Goal: Communication & Community: Answer question/provide support

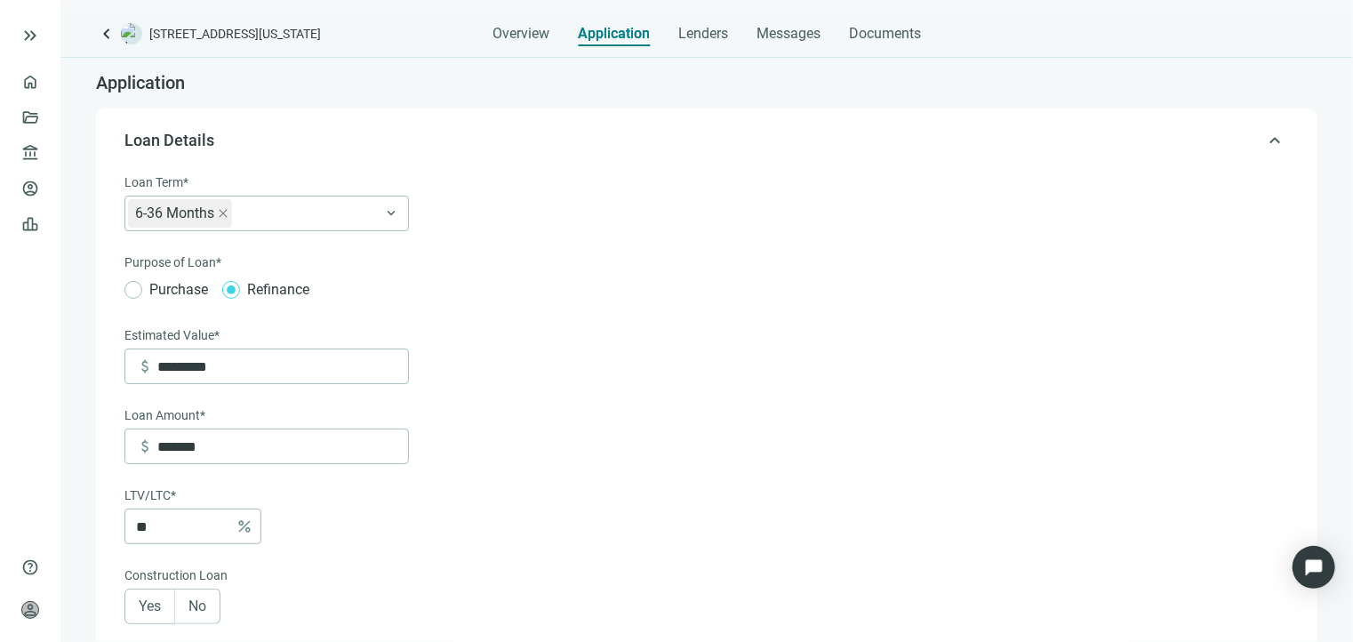
scroll to position [1367, 0]
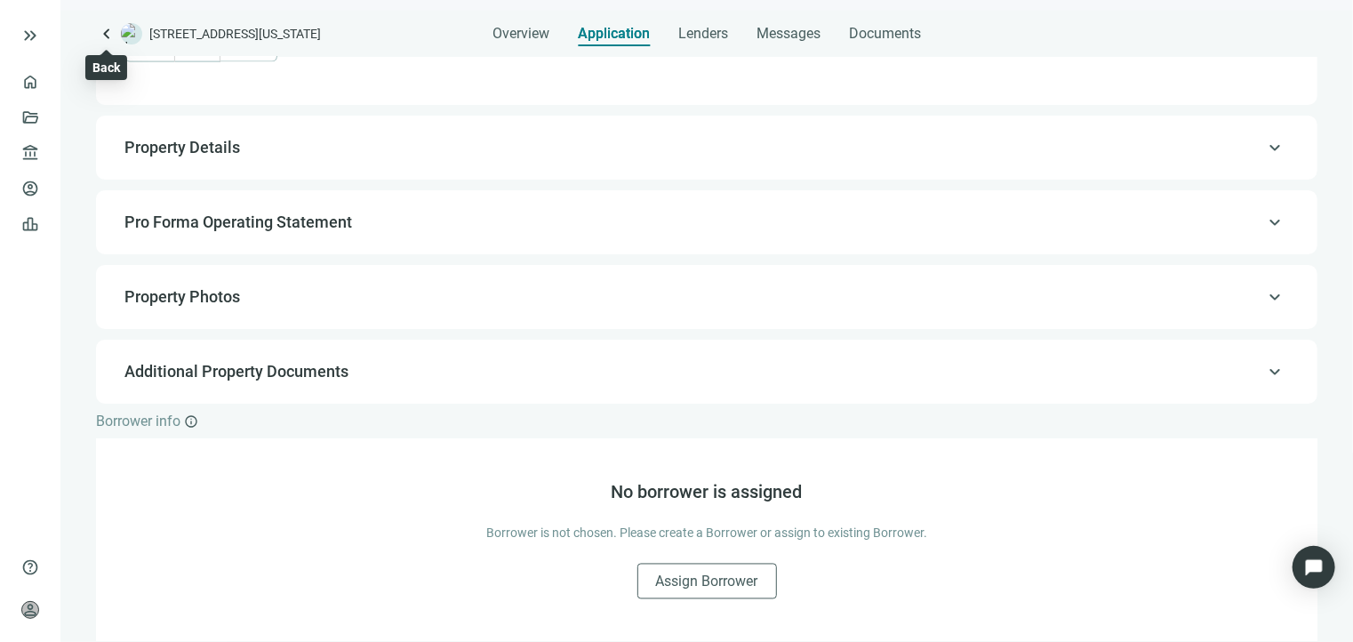
click at [107, 29] on span "keyboard_arrow_left" at bounding box center [106, 33] width 21 height 21
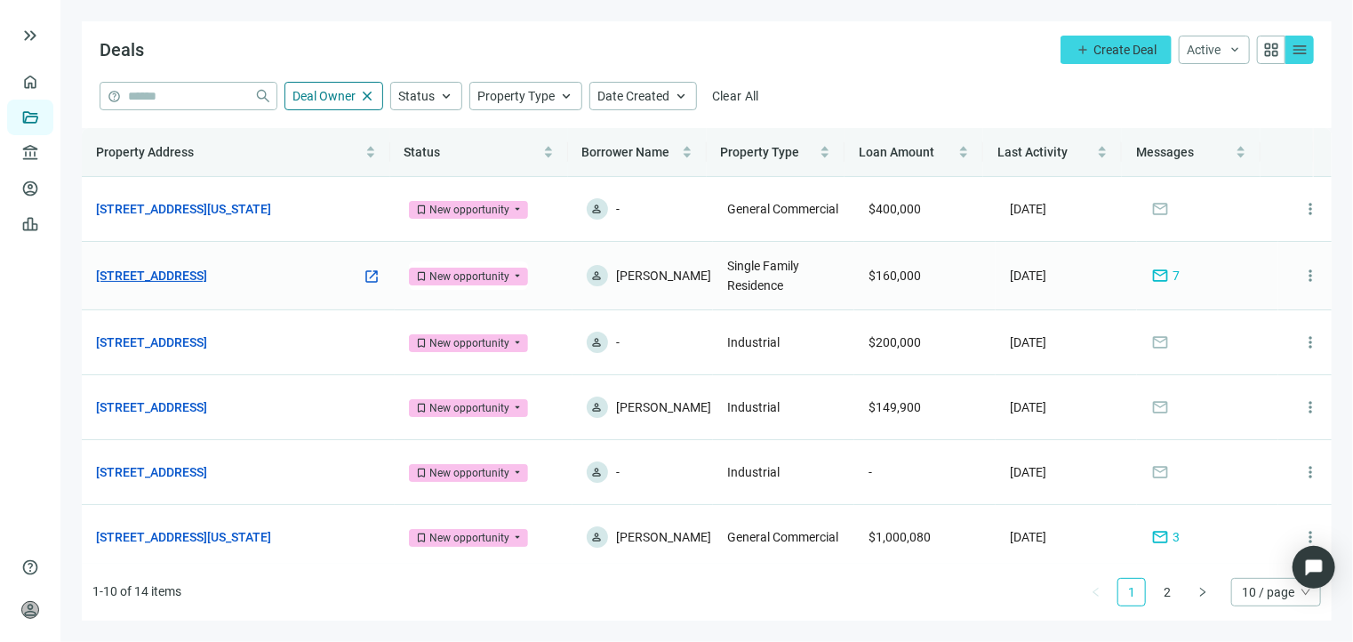
click at [207, 277] on link "[STREET_ADDRESS]" at bounding box center [151, 276] width 111 height 20
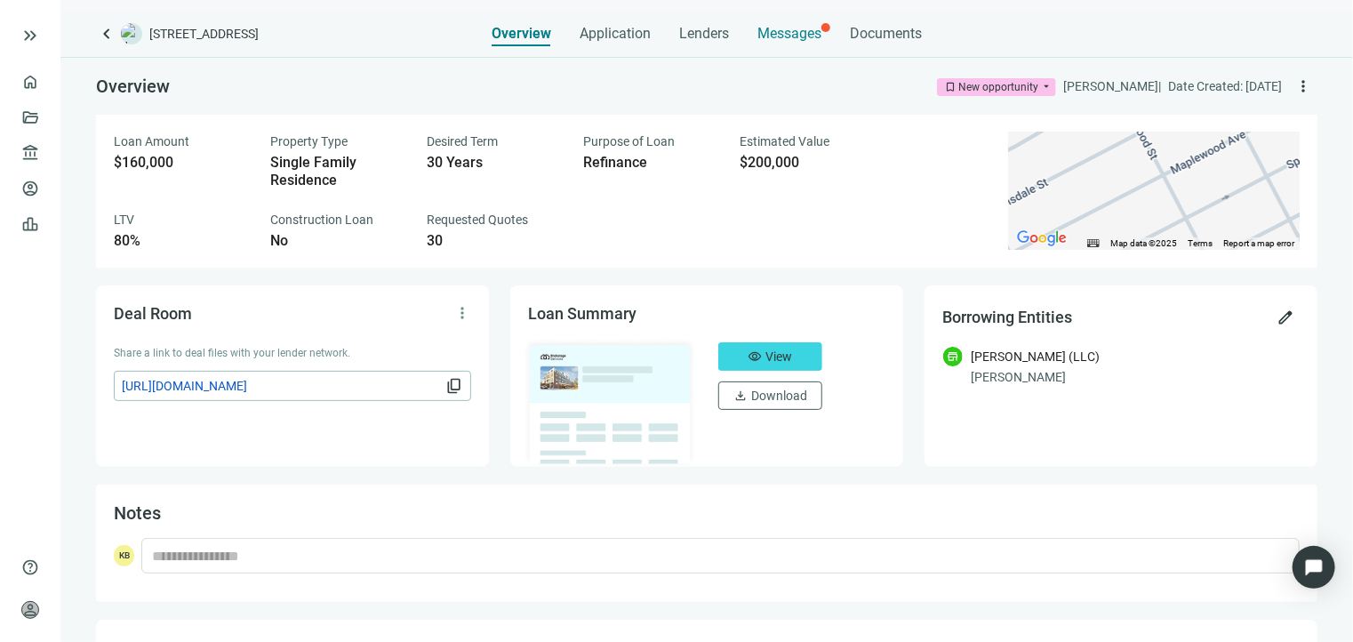
click at [774, 30] on span "Messages" at bounding box center [790, 33] width 64 height 17
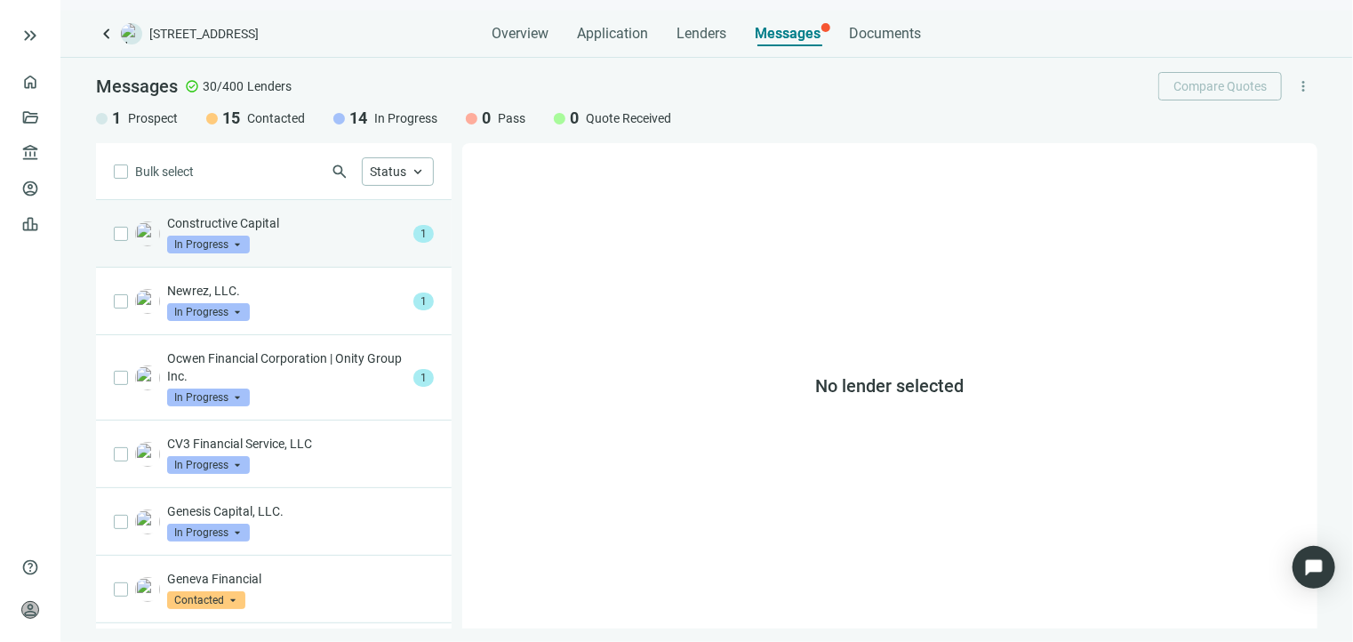
click at [325, 233] on div "Constructive Capital In Progress arrow_drop_down" at bounding box center [286, 233] width 239 height 39
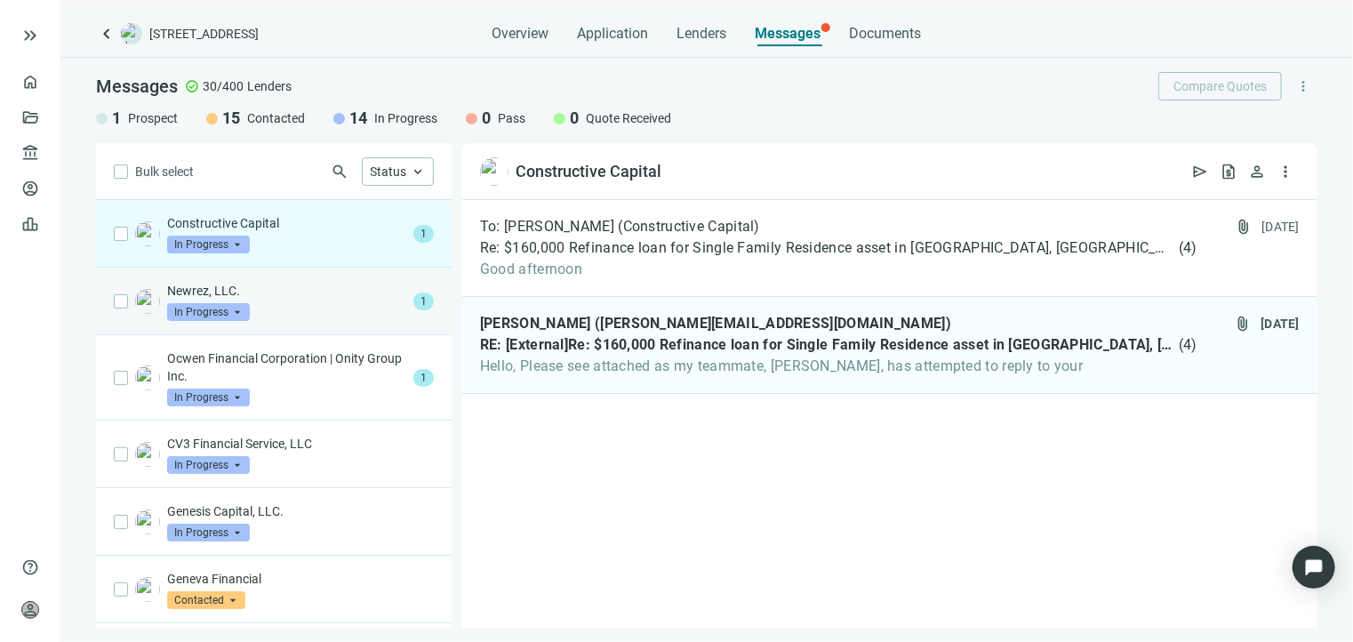
click at [299, 317] on div "Newrez, LLC. In Progress arrow_drop_down" at bounding box center [286, 301] width 239 height 39
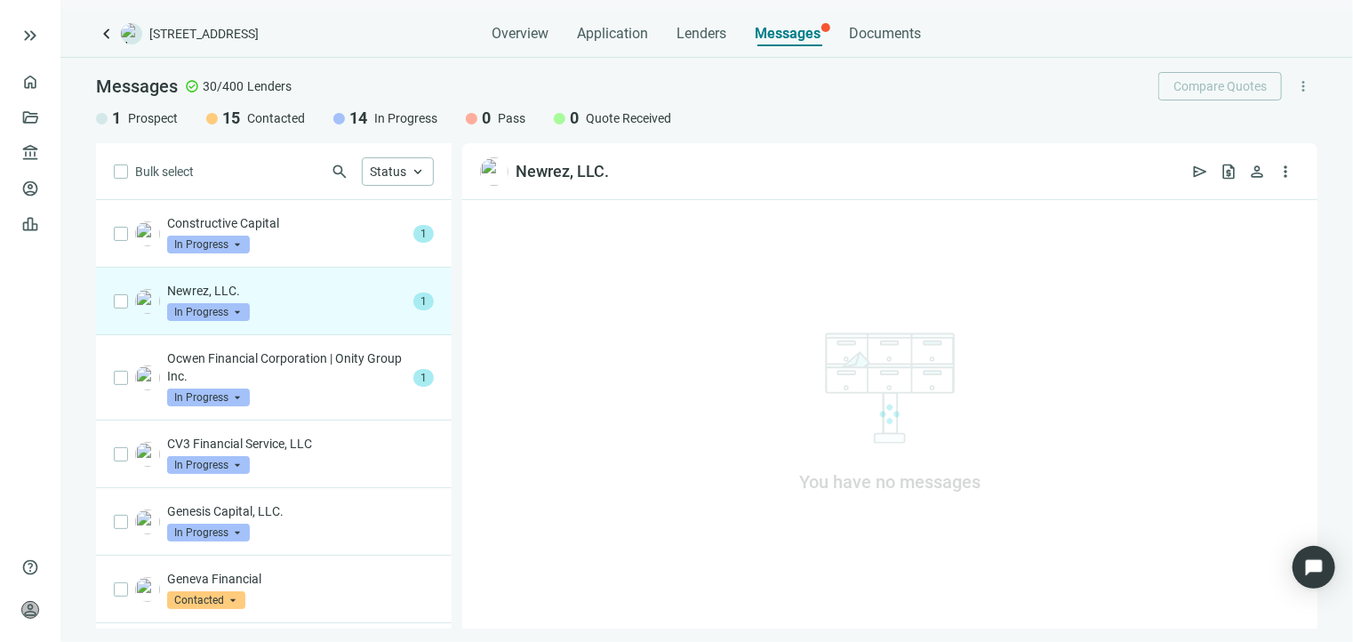
scroll to position [89, 0]
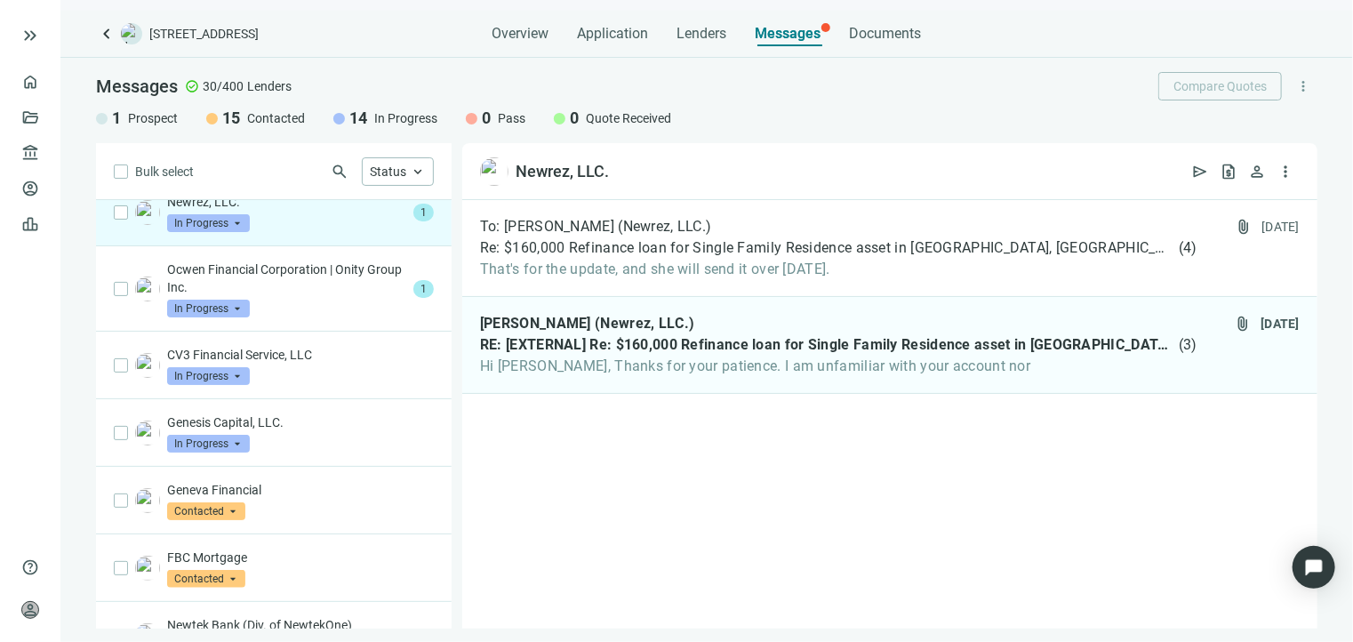
click at [157, 124] on span "Prospect" at bounding box center [153, 118] width 50 height 18
click at [164, 120] on span "Prospect" at bounding box center [153, 118] width 50 height 18
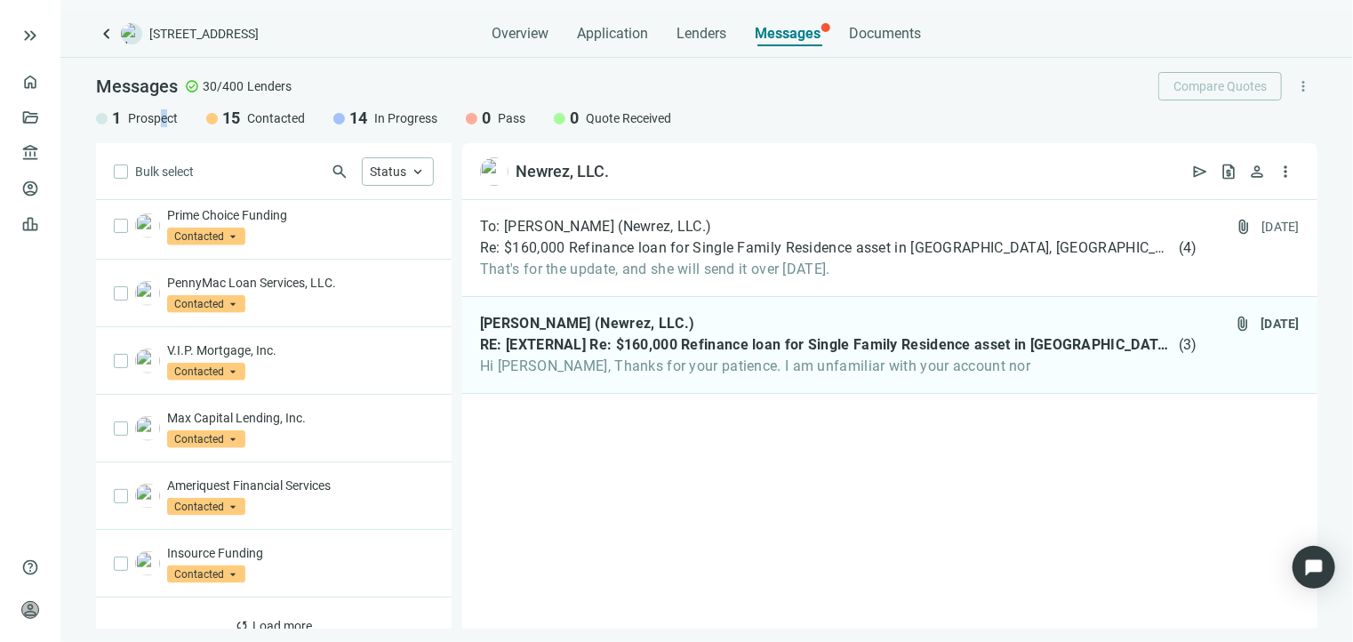
scroll to position [993, 0]
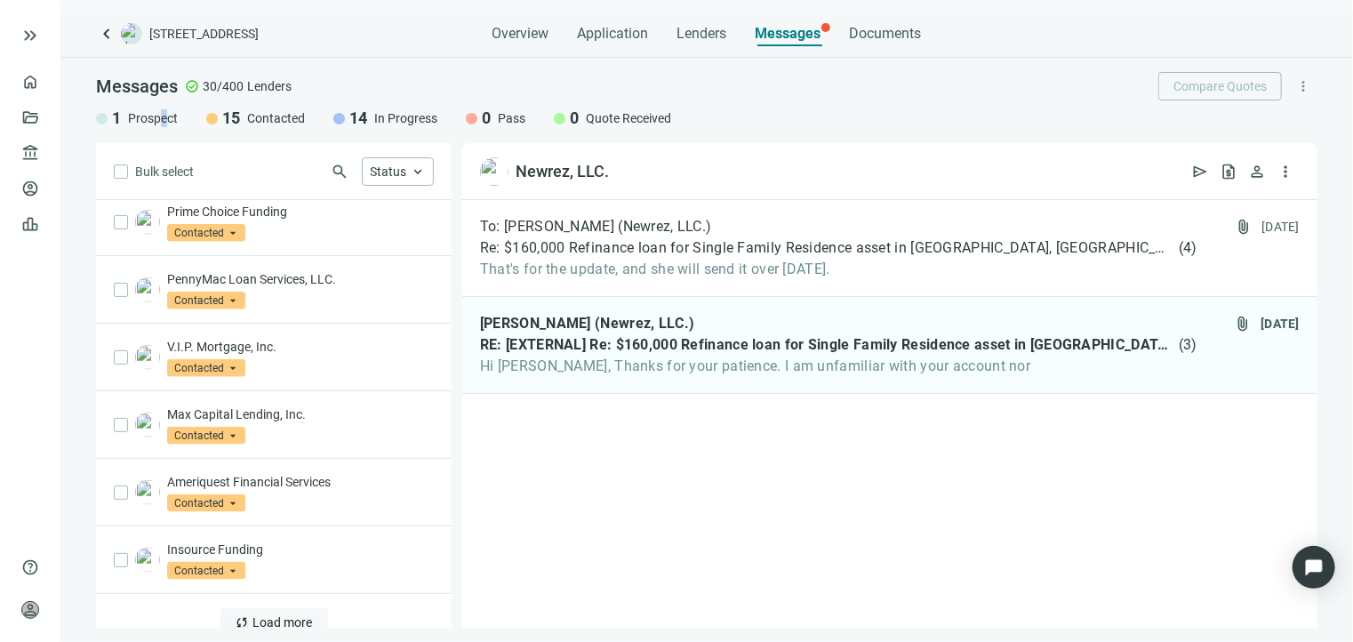
click at [256, 615] on span "Load more" at bounding box center [283, 622] width 60 height 14
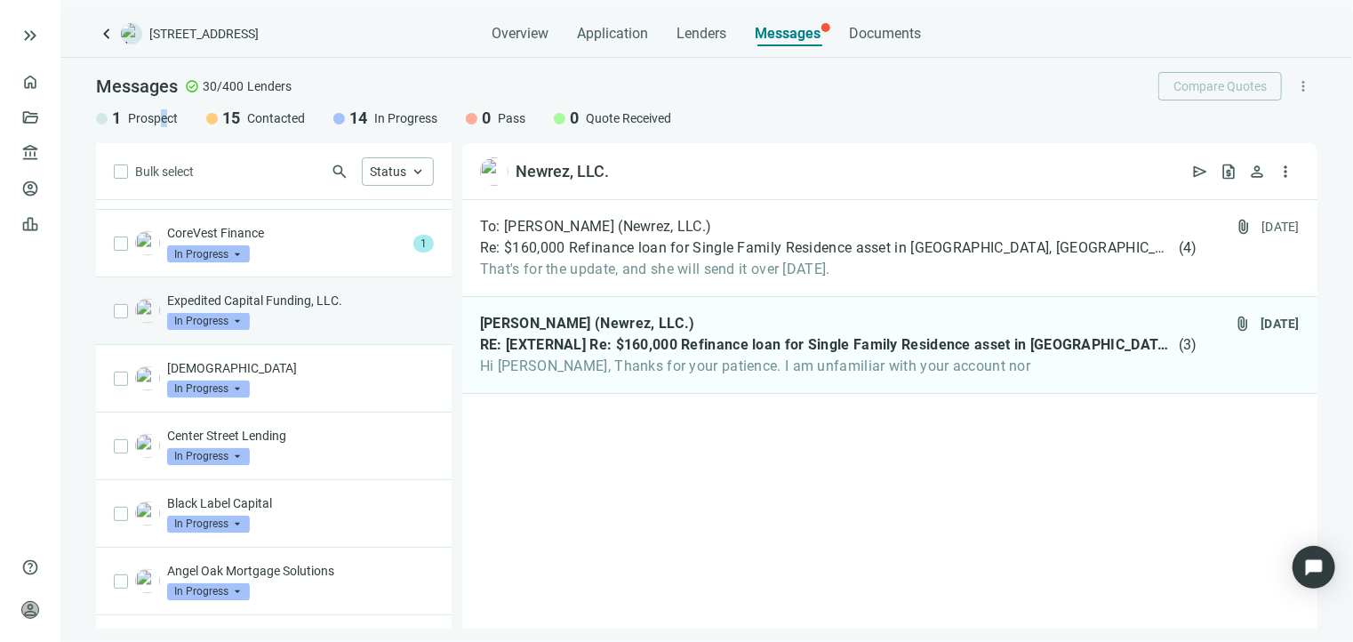
scroll to position [1540, 0]
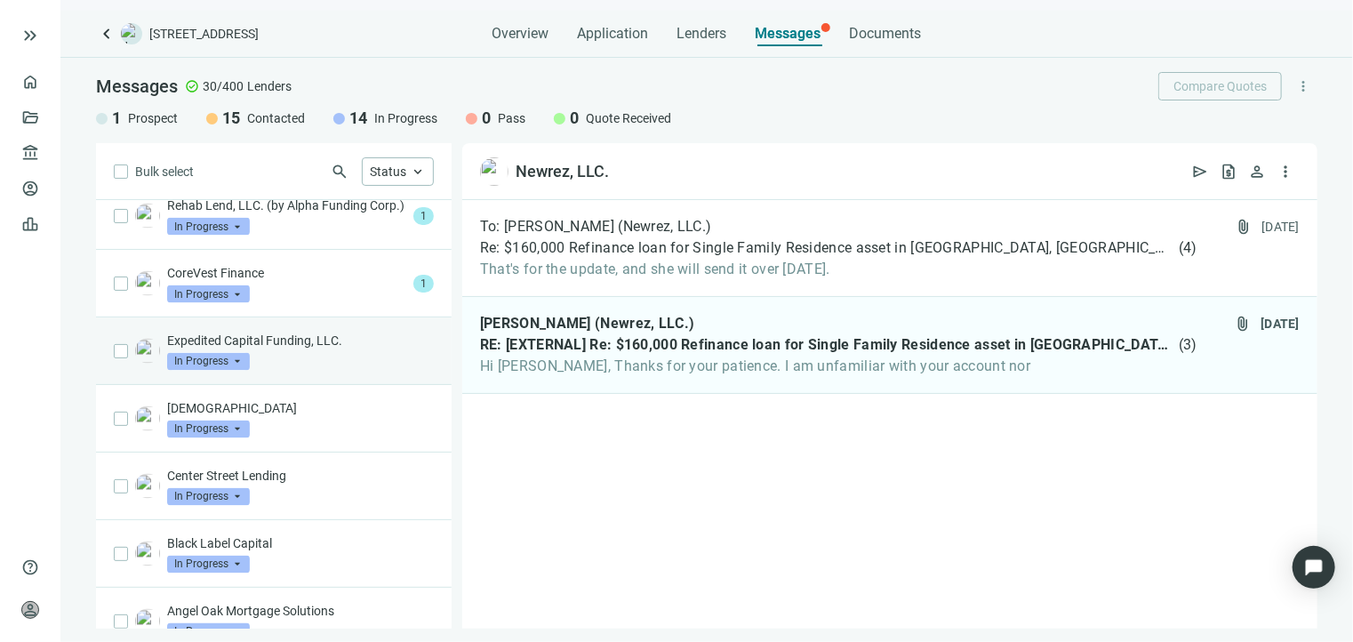
click at [293, 353] on div "Expedited Capital Funding, LLC. In Progress arrow_drop_down" at bounding box center [300, 351] width 267 height 39
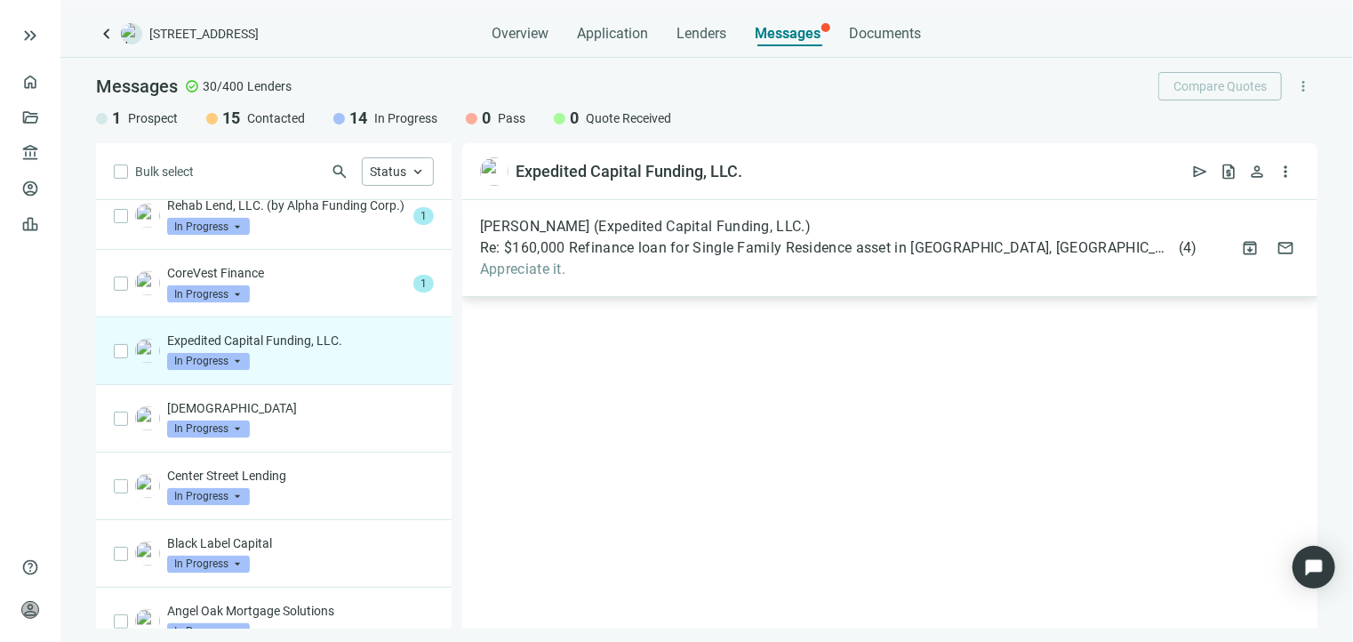
click at [710, 269] on span "Appreciate it." at bounding box center [839, 270] width 718 height 18
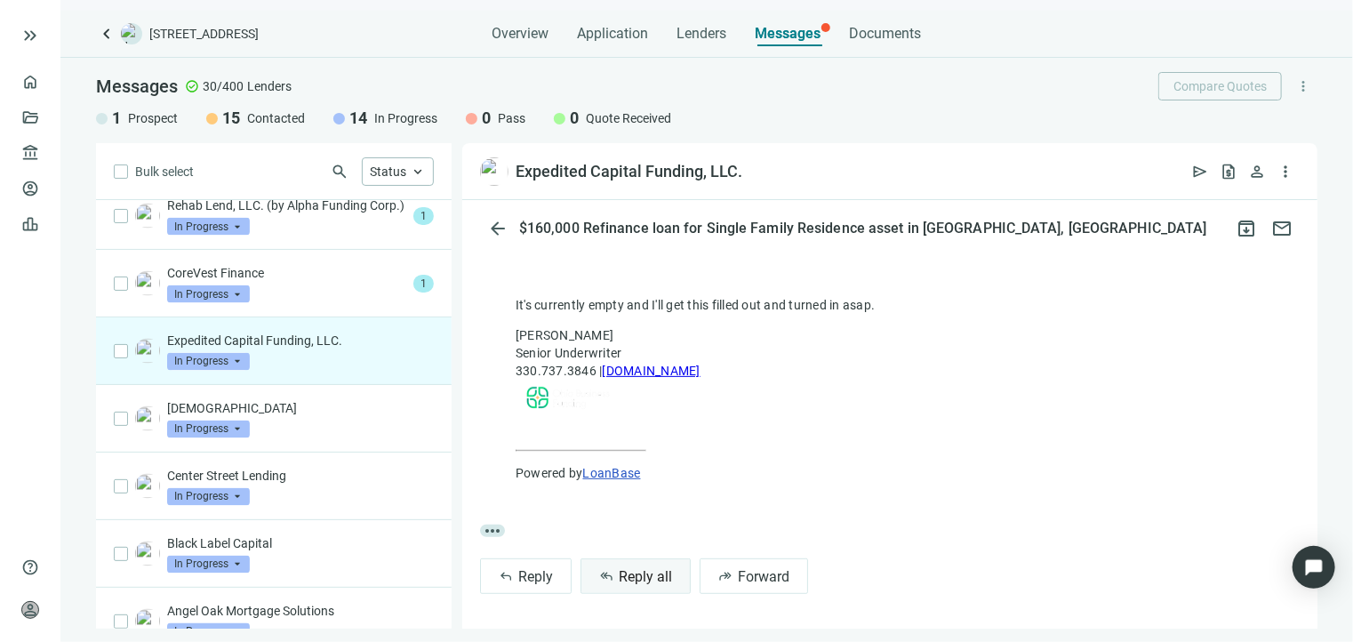
click at [650, 570] on span "Reply all" at bounding box center [645, 576] width 53 height 17
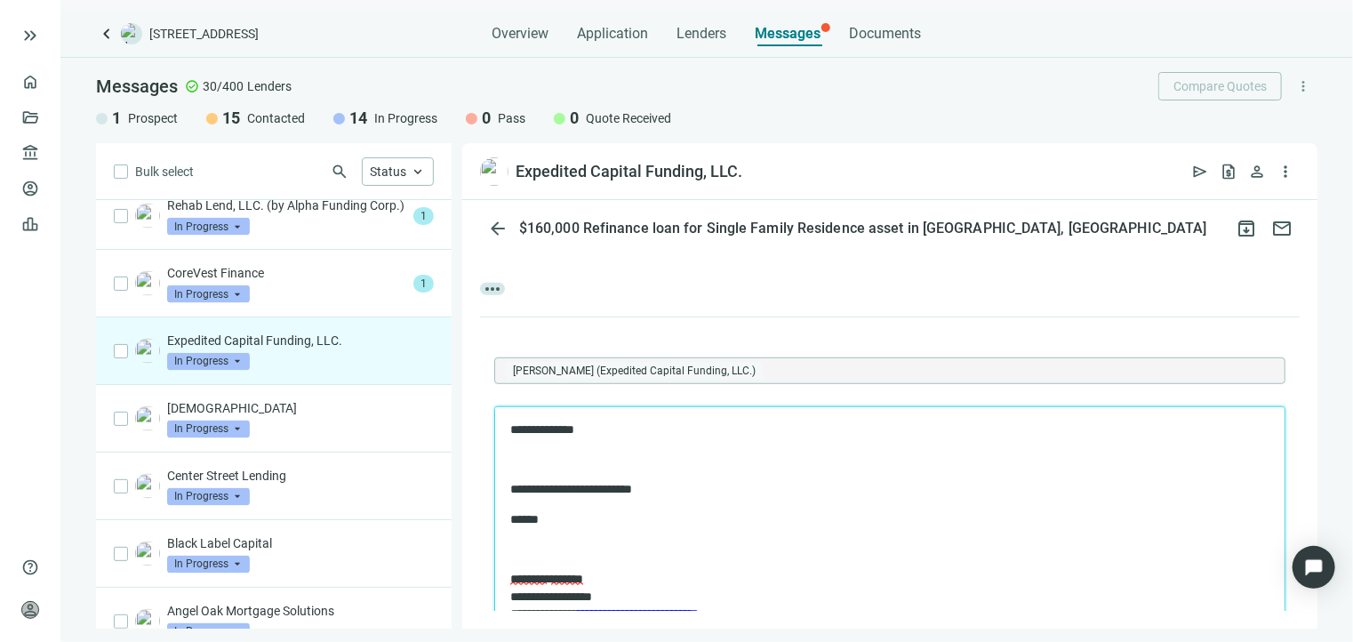
click at [622, 551] on p "To enrich screen reader interactions, please activate Accessibility in Grammarl…" at bounding box center [889, 549] width 759 height 18
click at [580, 456] on p "To enrich screen reader interactions, please activate Accessibility in Grammarl…" at bounding box center [889, 460] width 759 height 18
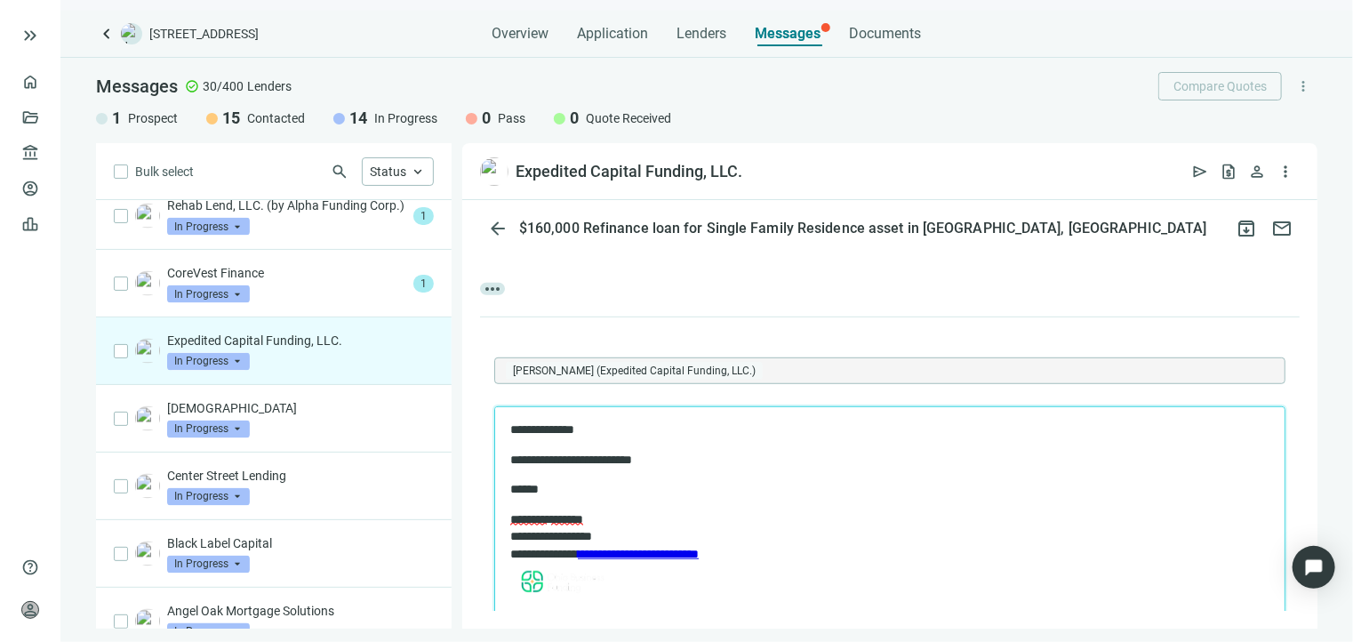
scroll to position [811, 0]
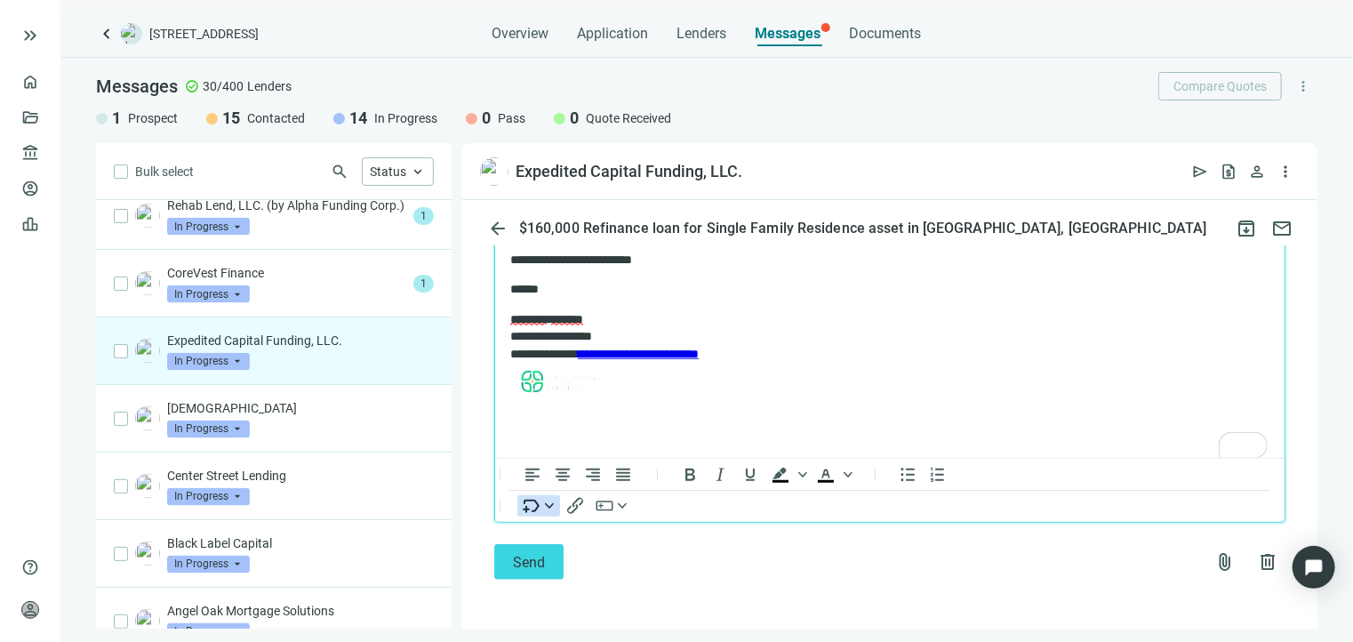
click at [545, 502] on icon "Insert merge tag" at bounding box center [549, 504] width 9 height 5
click at [624, 502] on icon "button" at bounding box center [622, 506] width 9 height 9
click at [551, 504] on icon "Insert merge tag" at bounding box center [549, 504] width 9 height 5
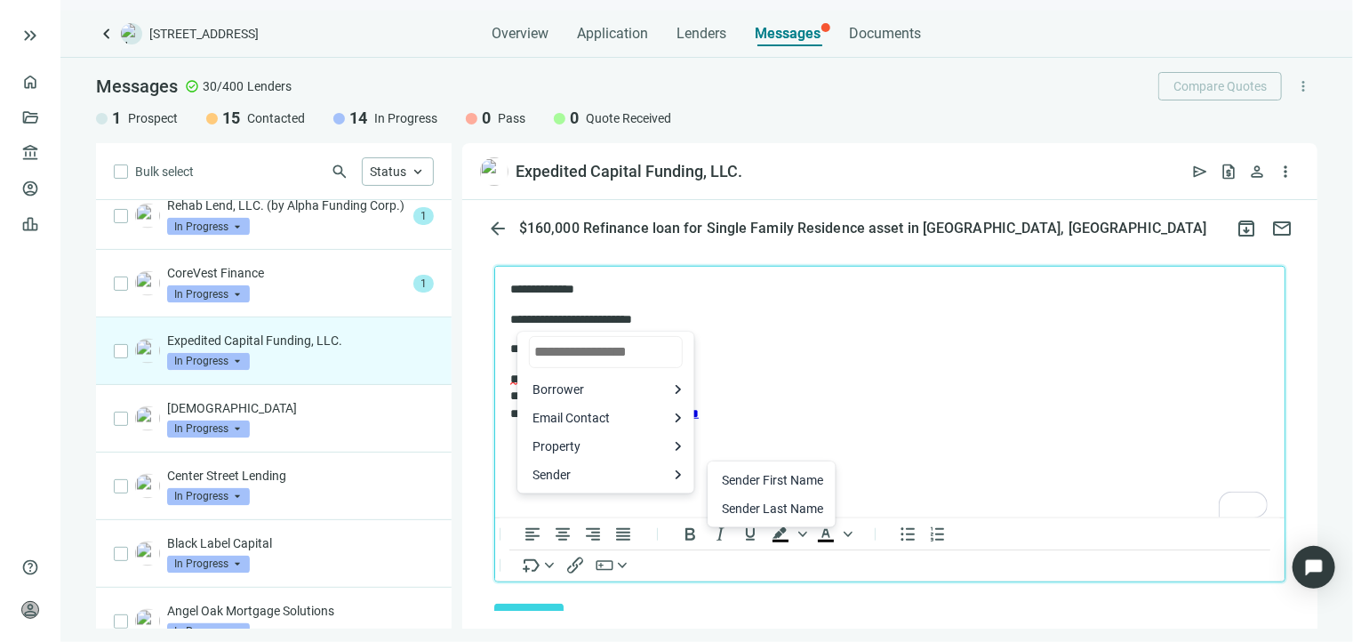
scroll to position [722, 0]
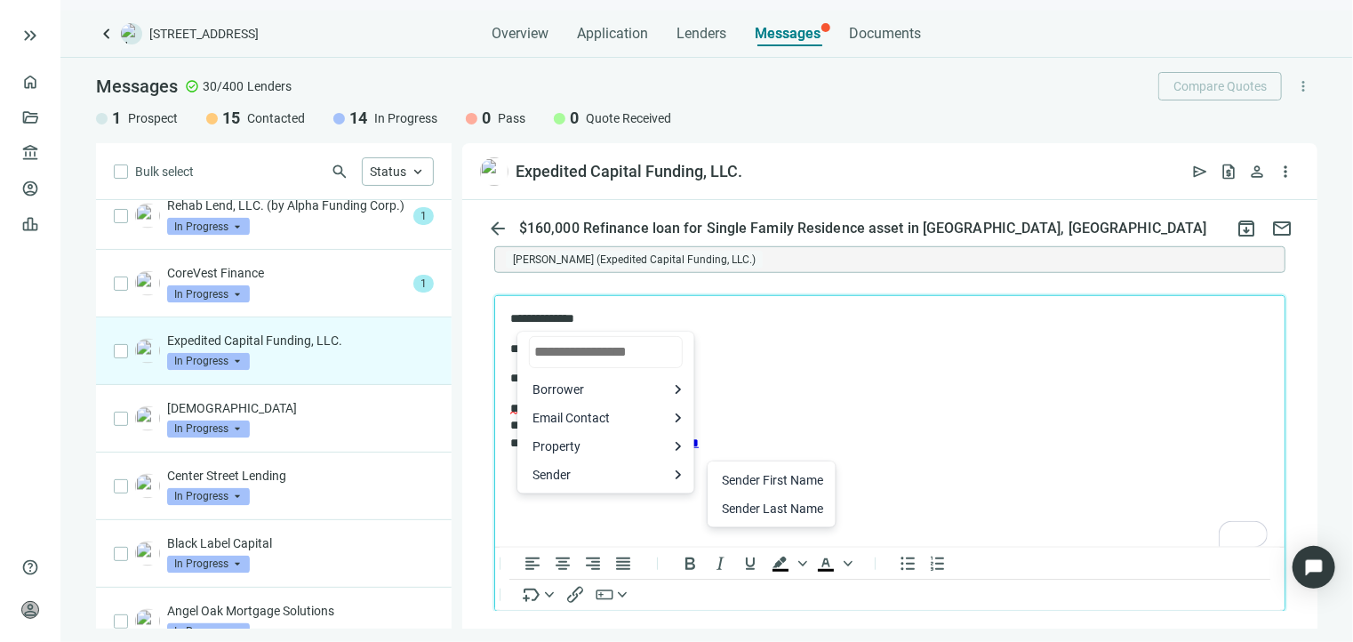
click at [946, 408] on p "**********" at bounding box center [881, 445] width 742 height 92
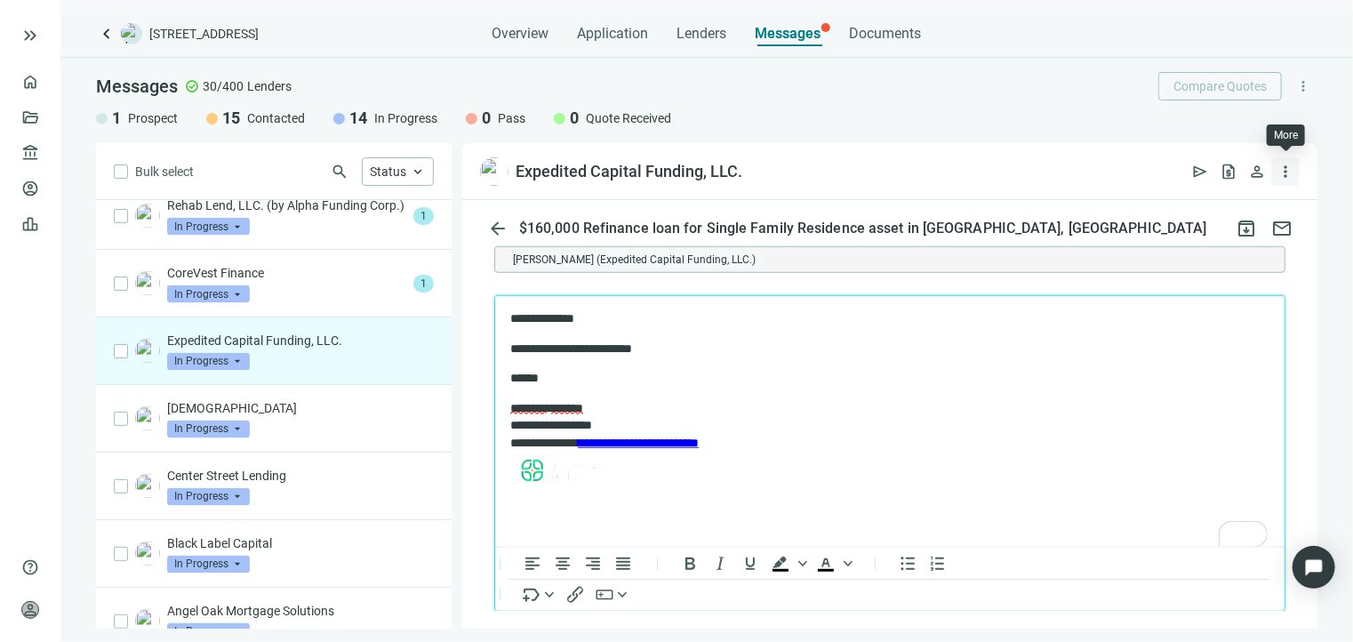
click at [1287, 172] on span "more_vert" at bounding box center [1286, 172] width 18 height 18
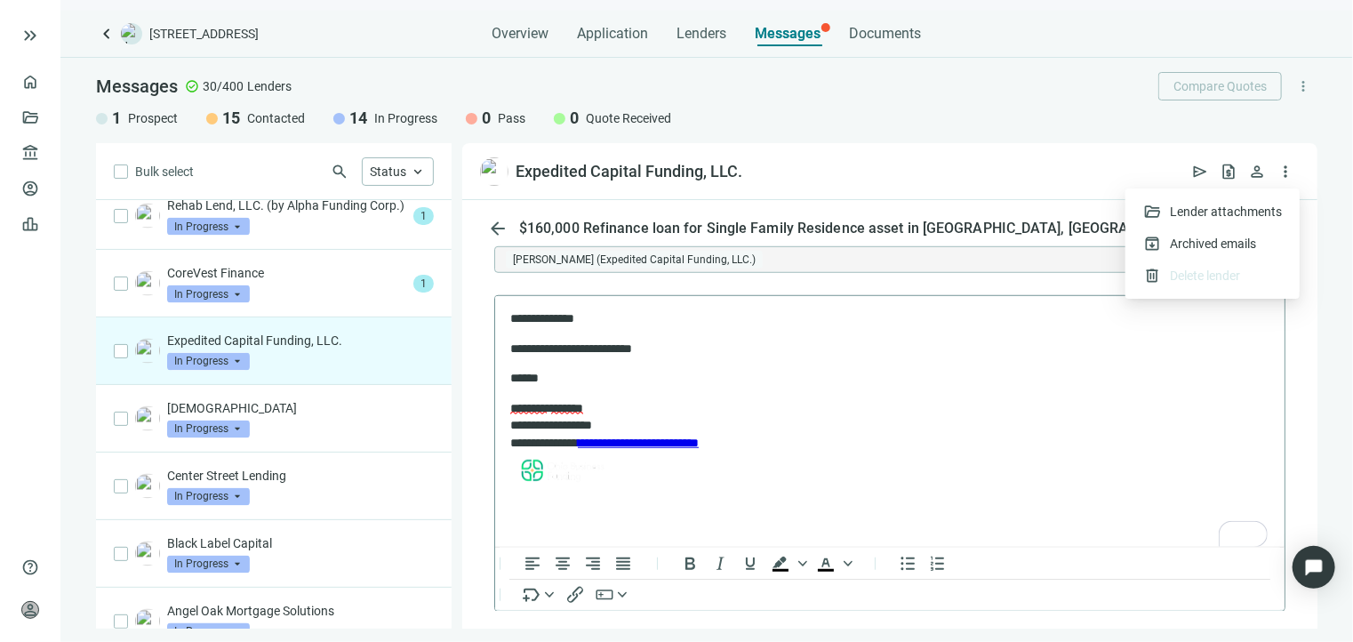
click at [989, 493] on html "**********" at bounding box center [889, 400] width 790 height 211
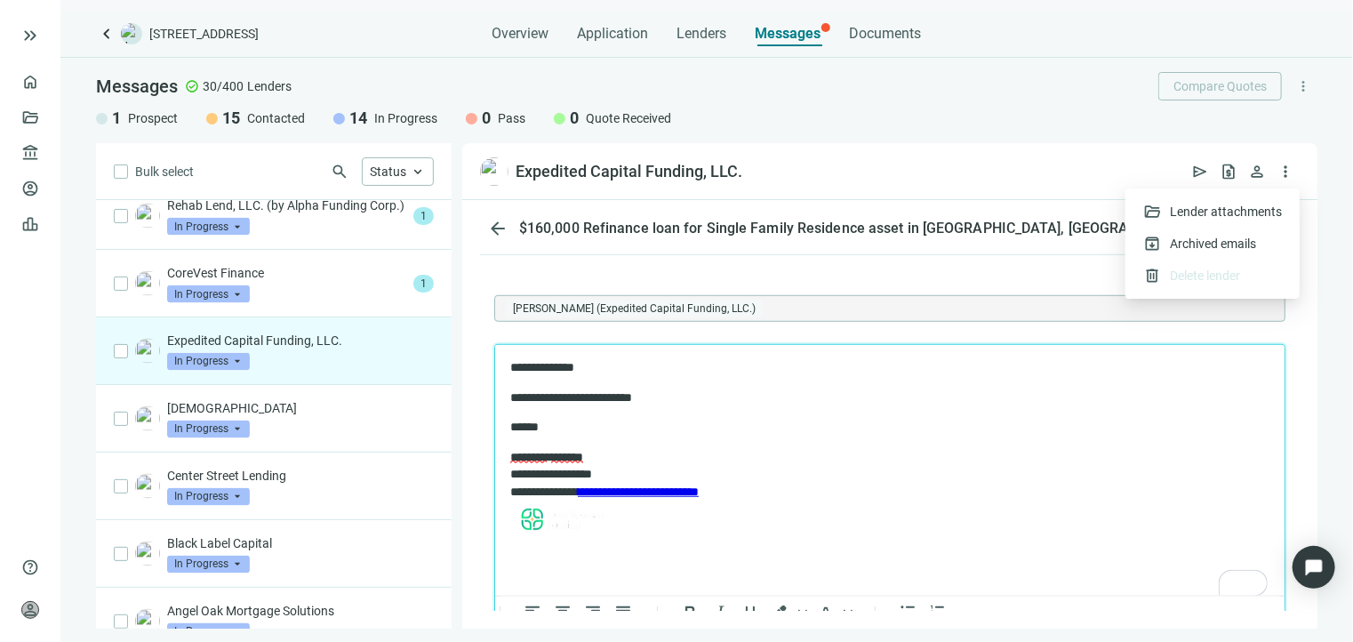
scroll to position [811, 0]
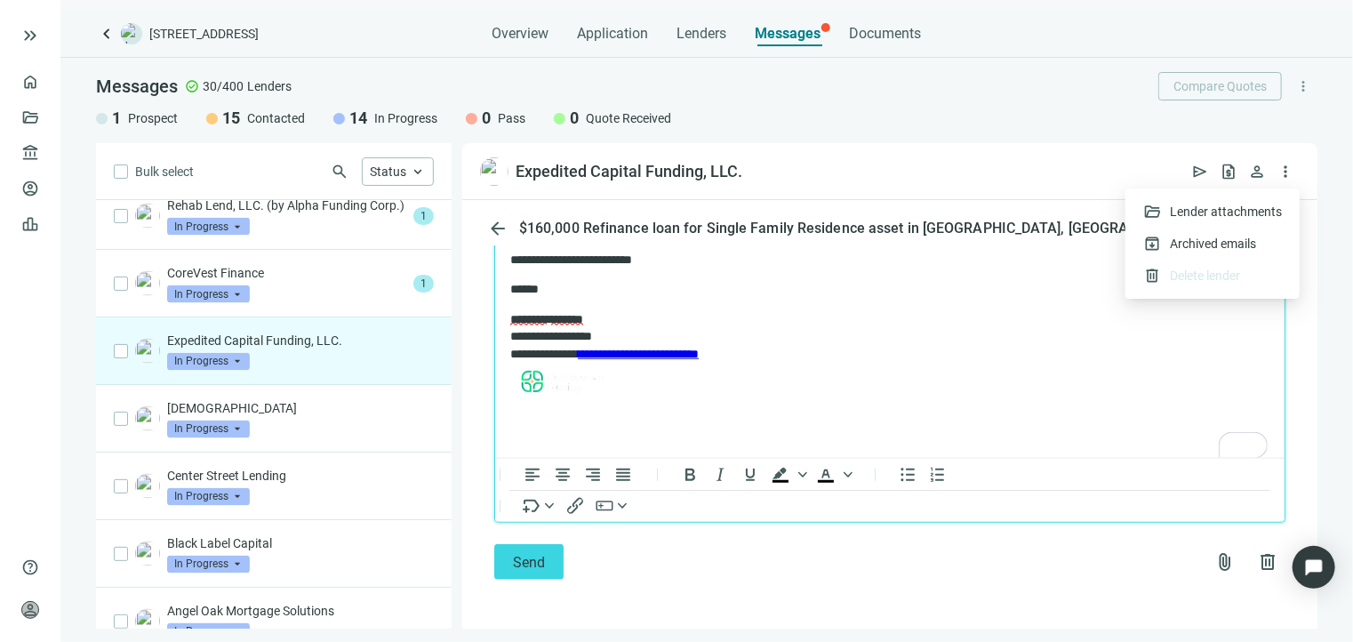
click at [1172, 417] on html "**********" at bounding box center [889, 311] width 790 height 211
click at [1215, 560] on span "attach_file" at bounding box center [1225, 561] width 21 height 21
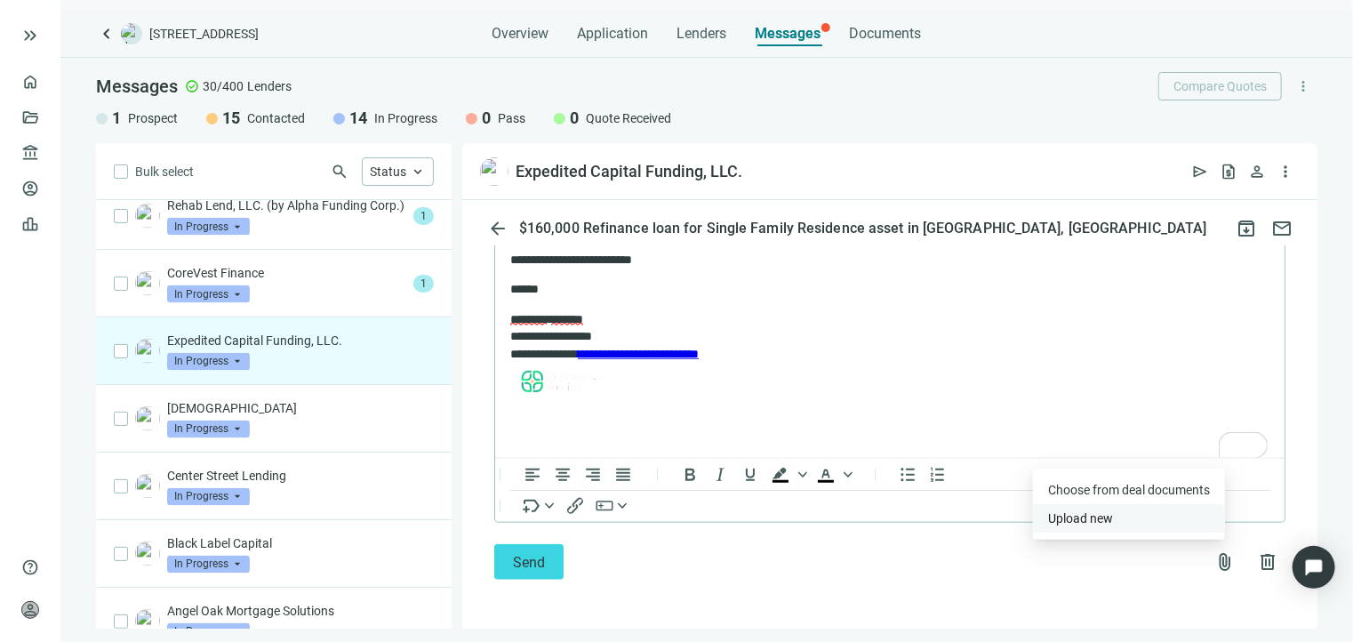
click at [1071, 513] on span "Upload new" at bounding box center [1080, 518] width 65 height 14
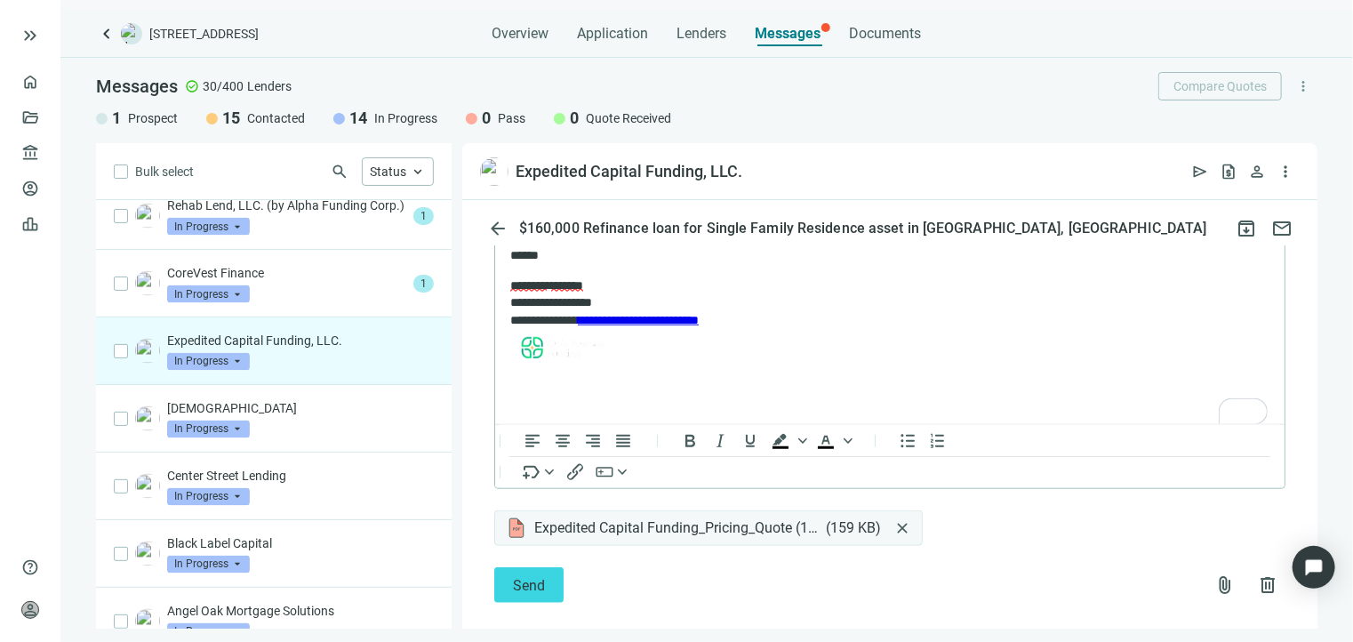
scroll to position [868, 0]
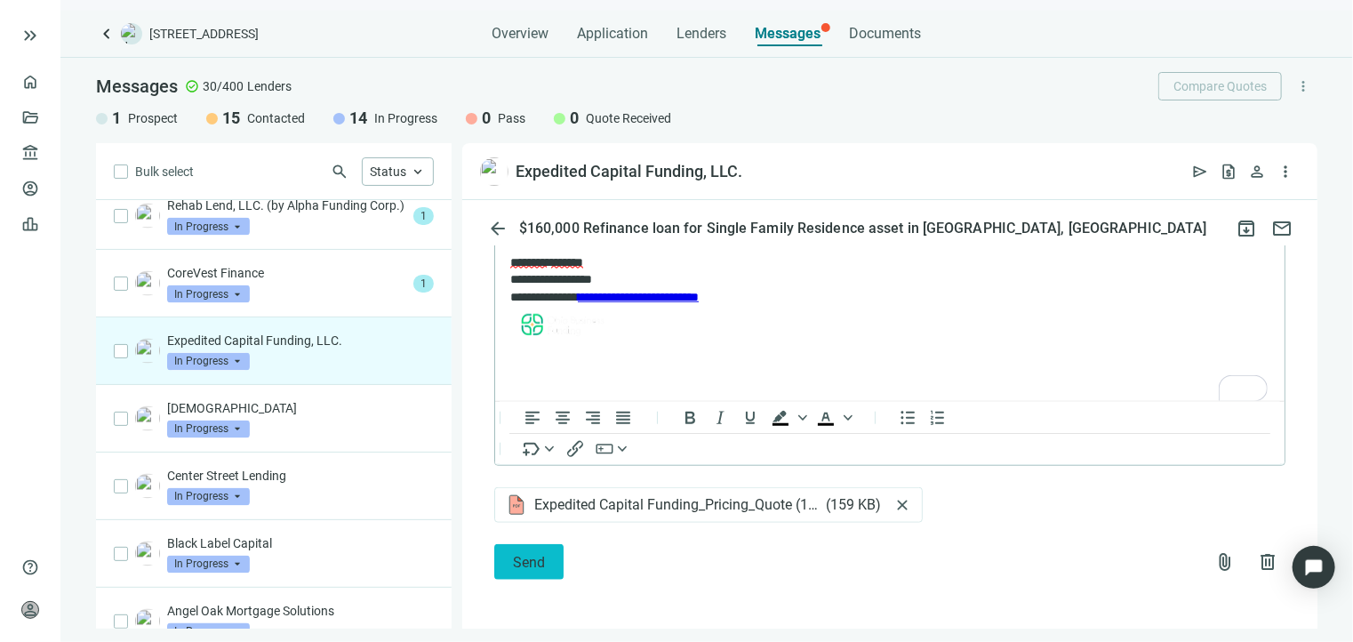
click at [538, 570] on button "Send" at bounding box center [528, 562] width 69 height 36
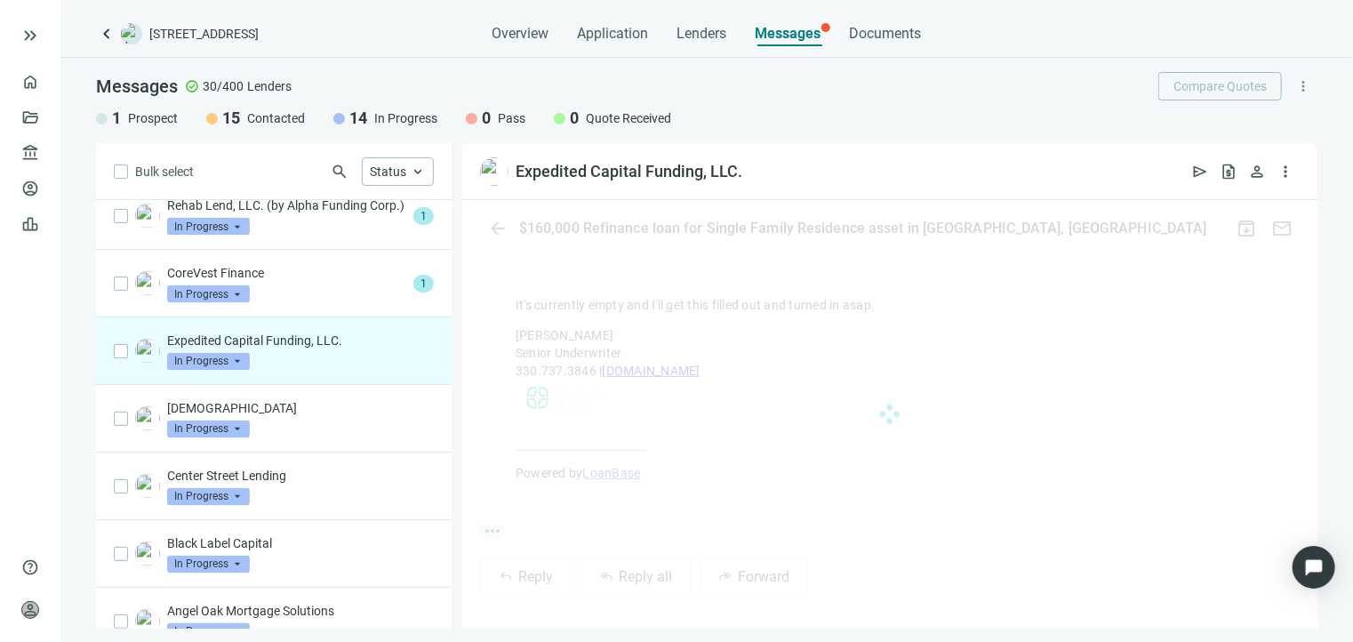
scroll to position [829, 0]
